Goal: Navigation & Orientation: Find specific page/section

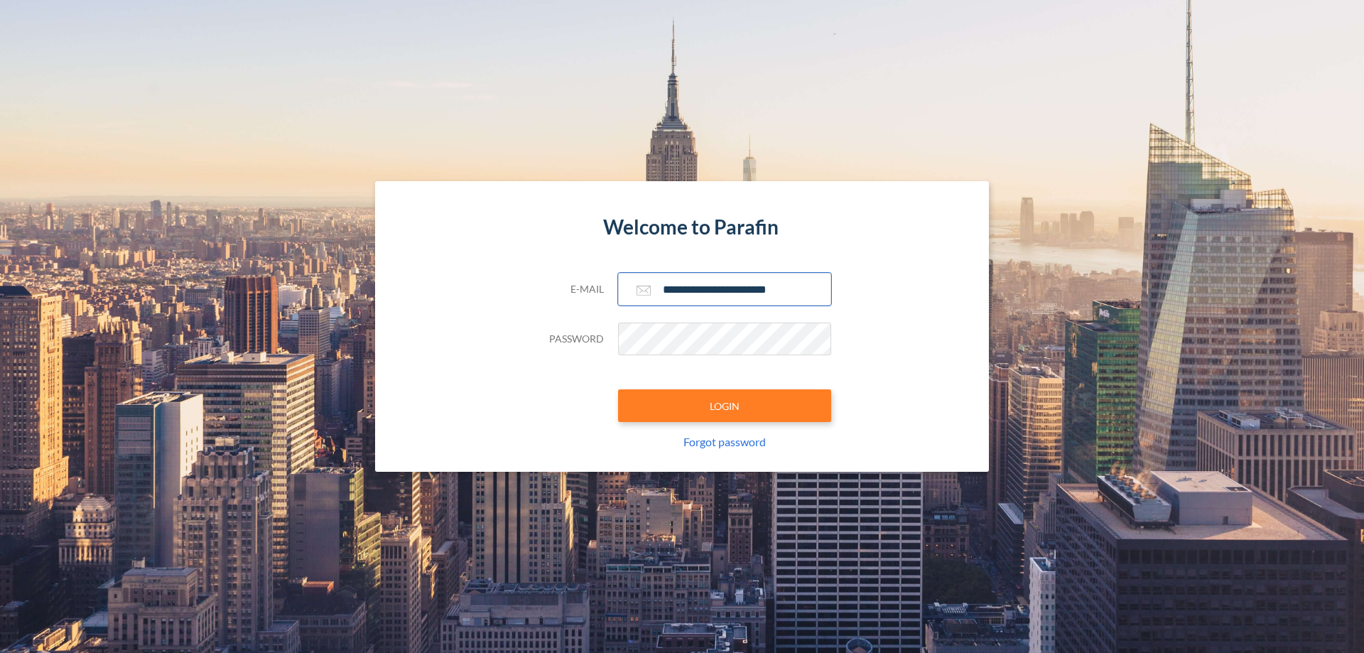
type input "**********"
click at [725, 406] on button "LOGIN" at bounding box center [724, 405] width 213 height 33
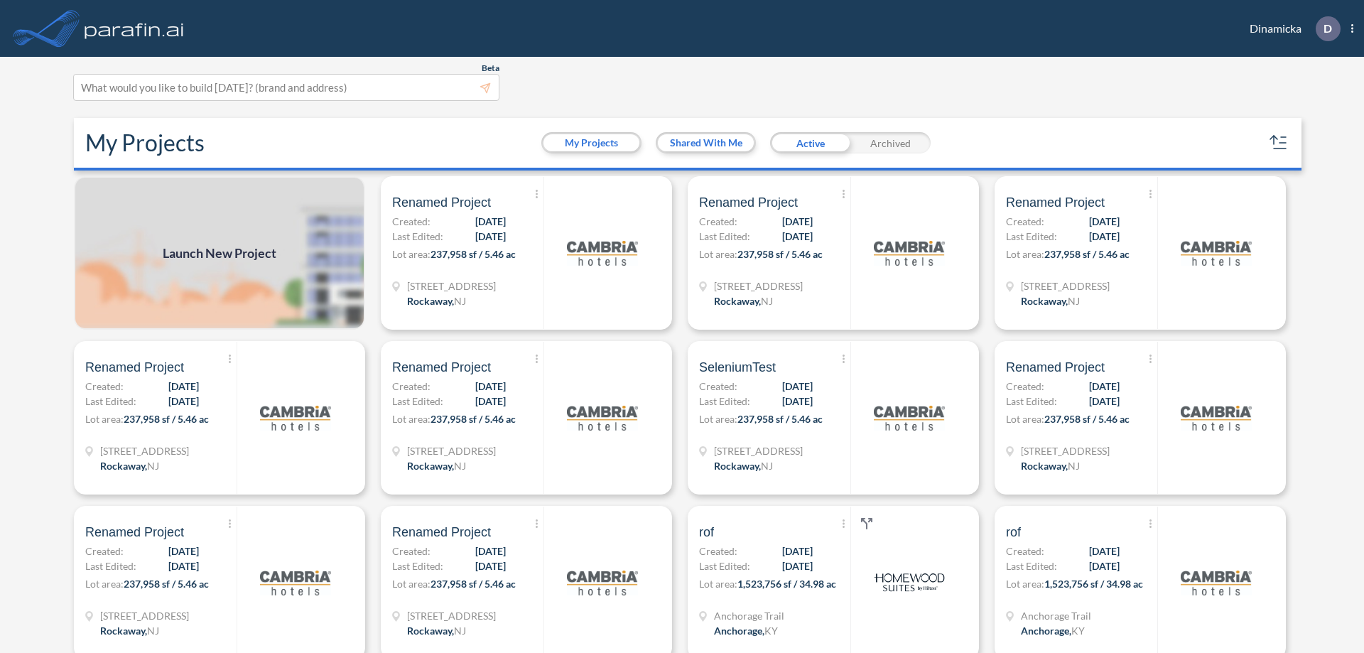
scroll to position [4, 0]
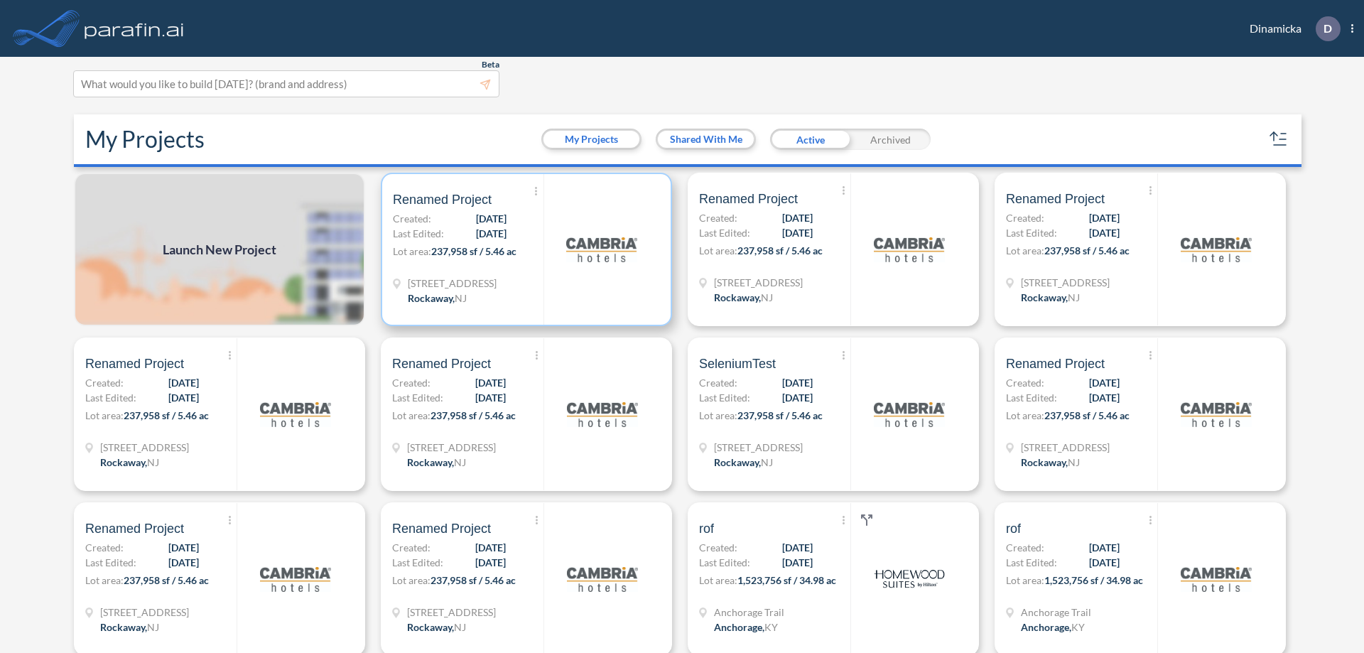
click at [524, 249] on p "Lot area: 237,958 sf / 5.46 ac" at bounding box center [468, 254] width 151 height 21
